Goal: Navigation & Orientation: Find specific page/section

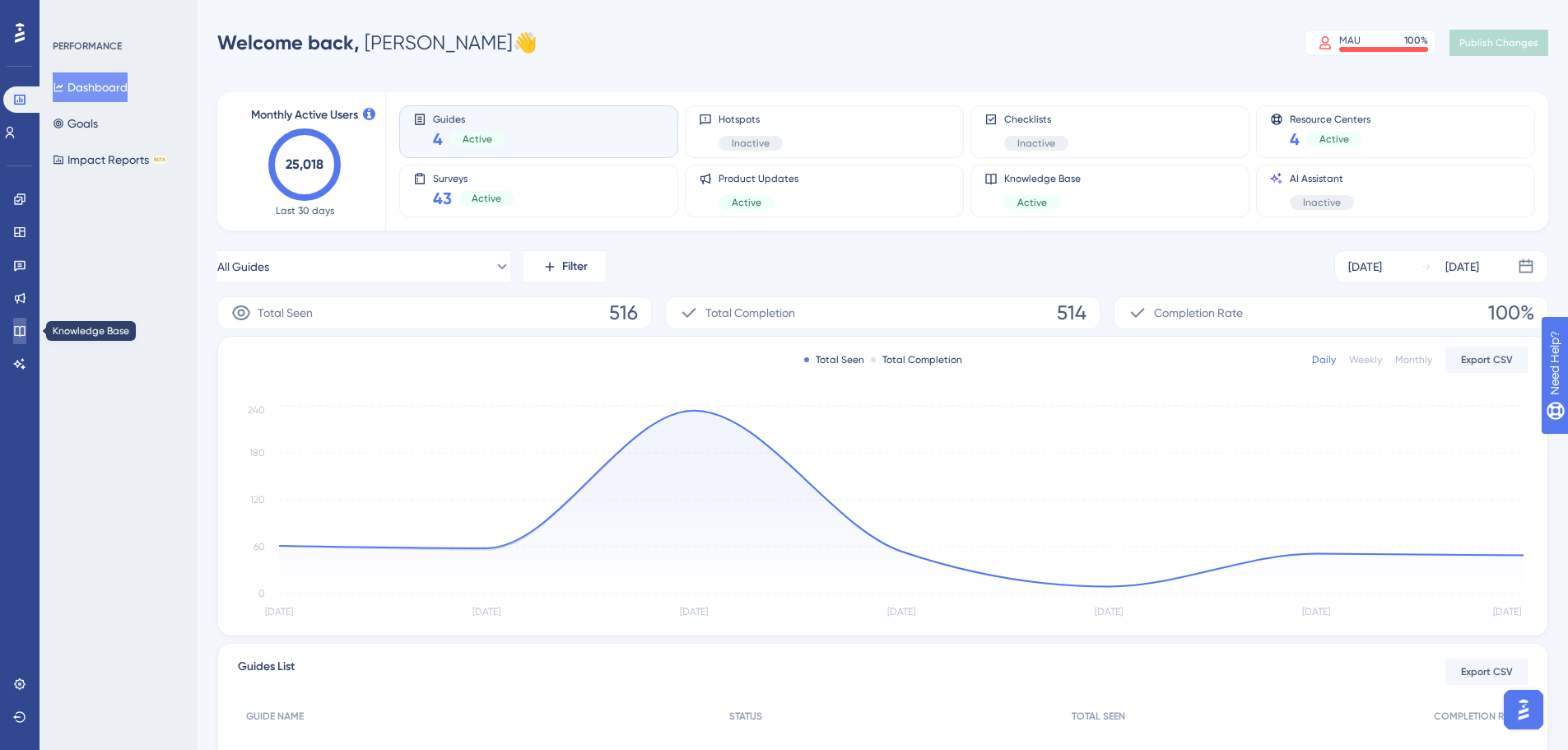
click at [27, 324] on link at bounding box center [20, 331] width 13 height 27
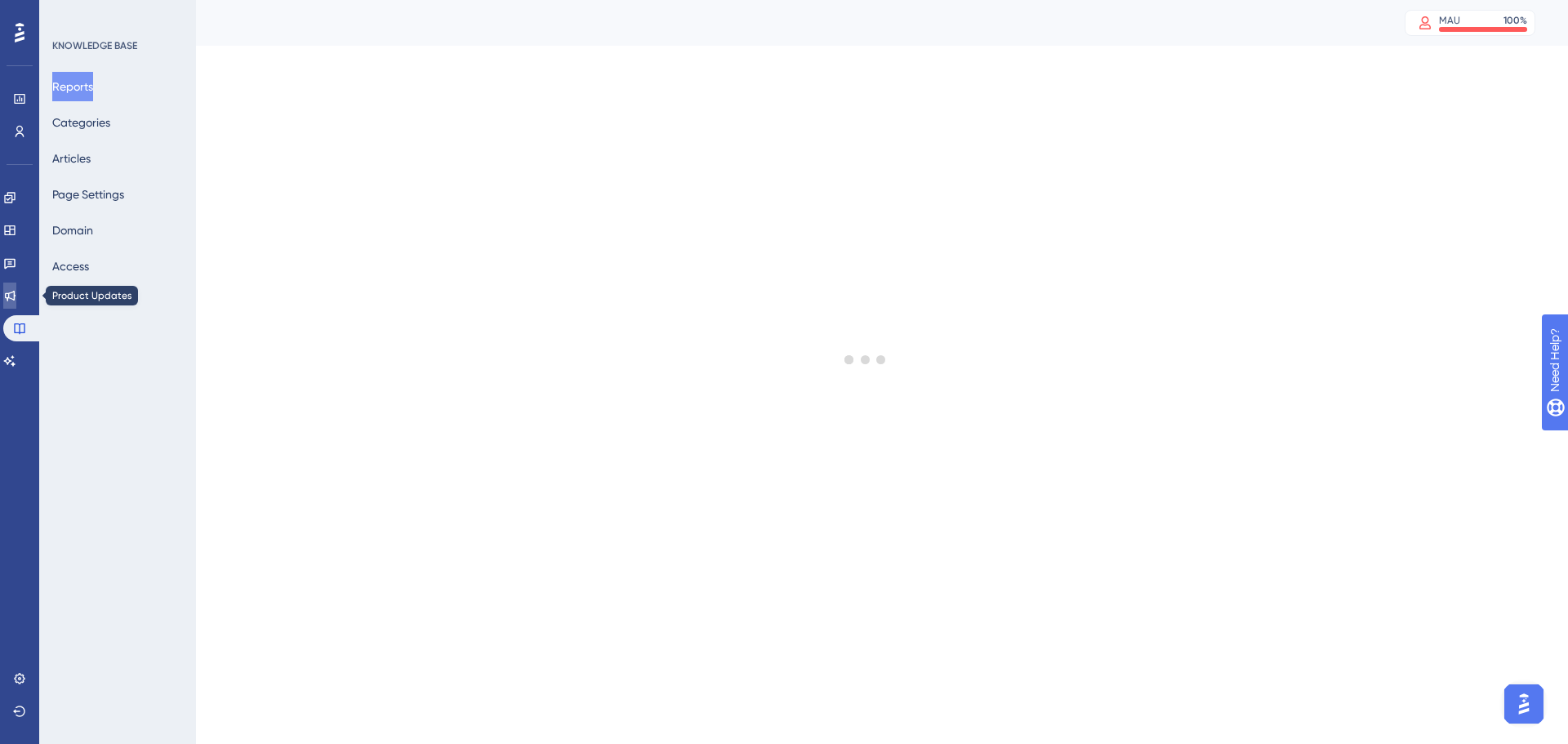
click at [16, 304] on link at bounding box center [9, 296] width 13 height 26
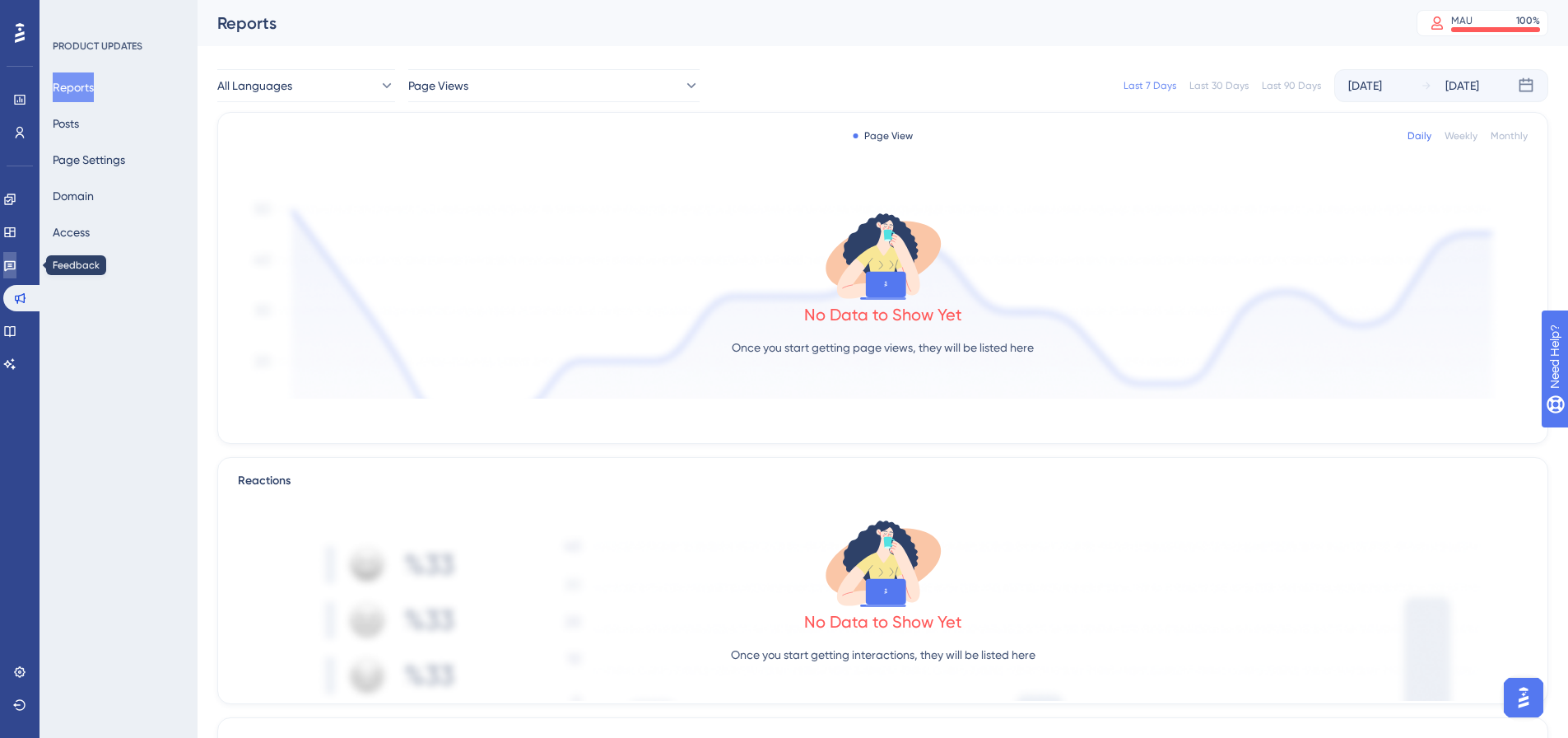
click at [16, 268] on icon at bounding box center [10, 265] width 13 height 13
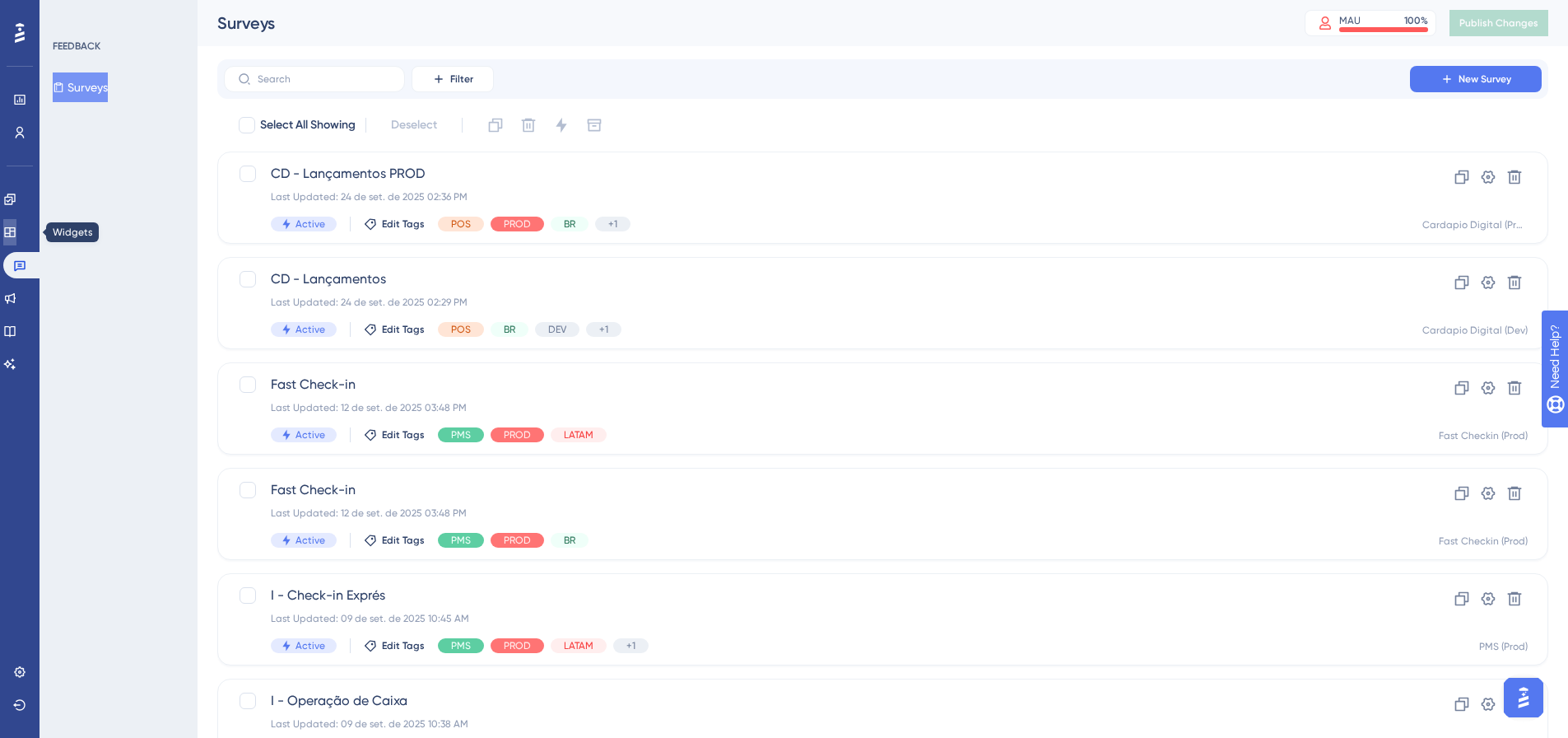
click at [12, 232] on link at bounding box center [10, 233] width 13 height 27
